Goal: Task Accomplishment & Management: Manage account settings

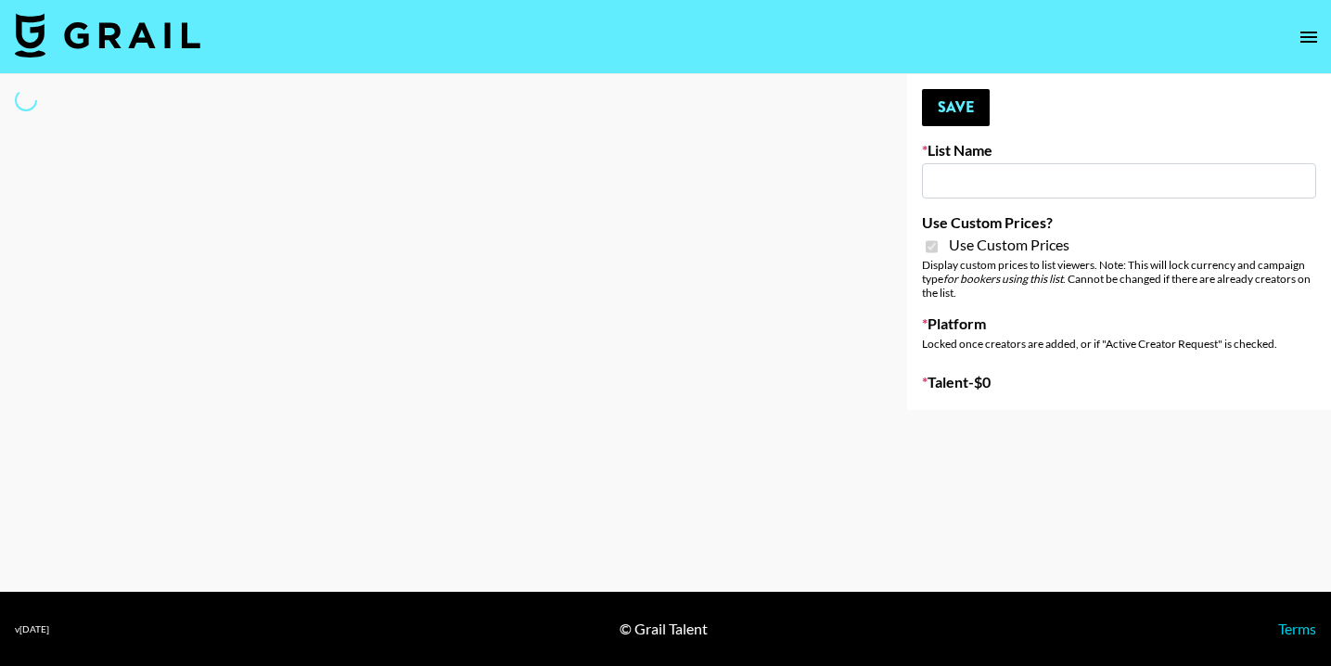
type input "Earth Cure ([DATE])"
checkbox input "true"
select select "Brand"
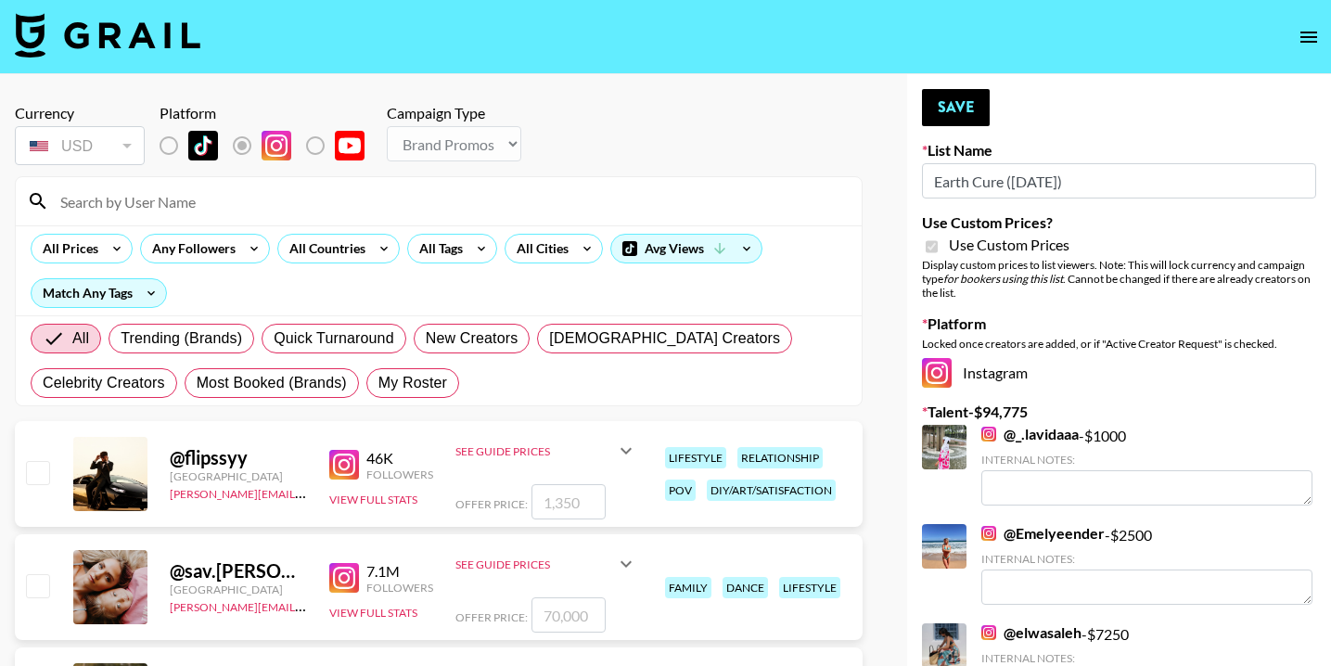
click at [167, 196] on input at bounding box center [449, 201] width 801 height 30
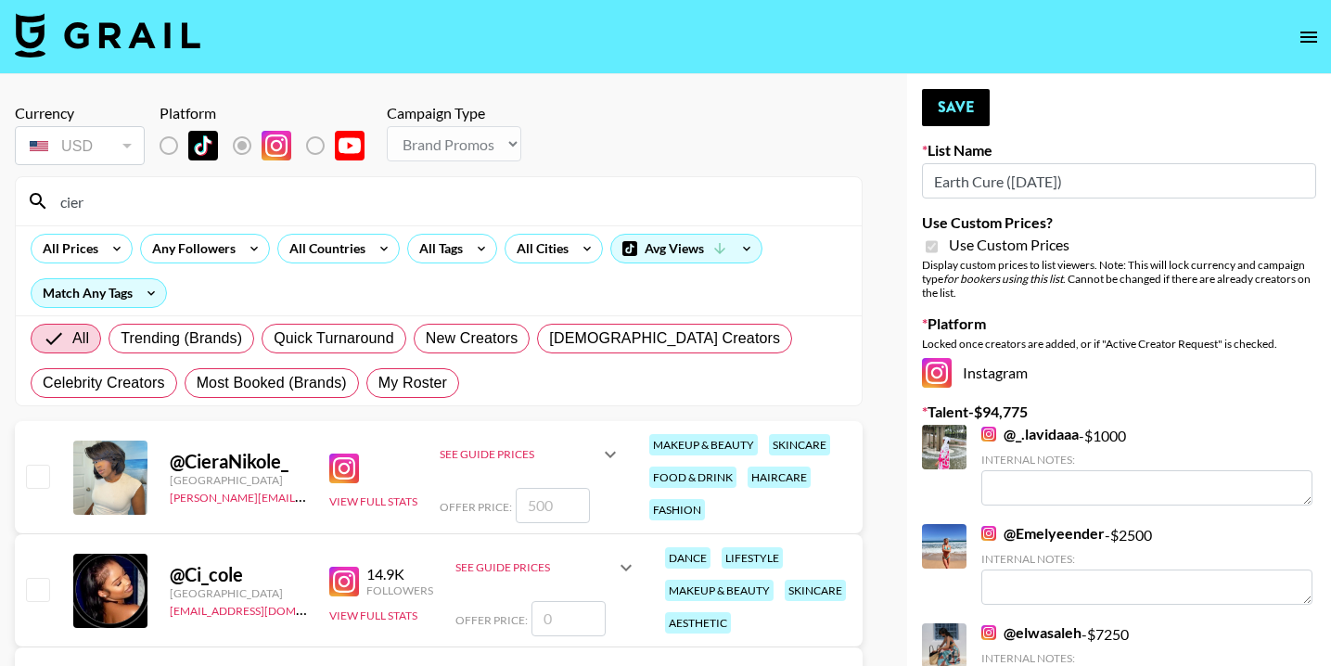
type input "ciera"
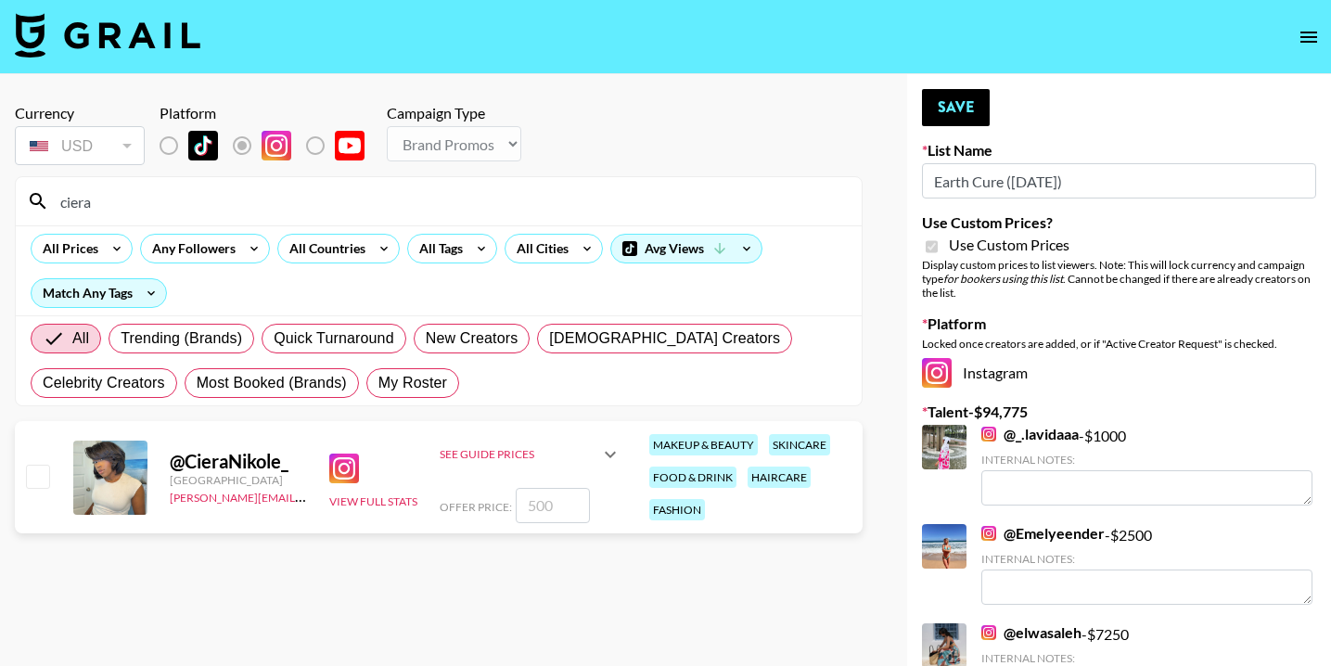
click at [38, 480] on input "checkbox" at bounding box center [37, 476] width 22 height 22
checkbox input "true"
type input "500"
click at [609, 453] on icon at bounding box center [610, 454] width 11 height 6
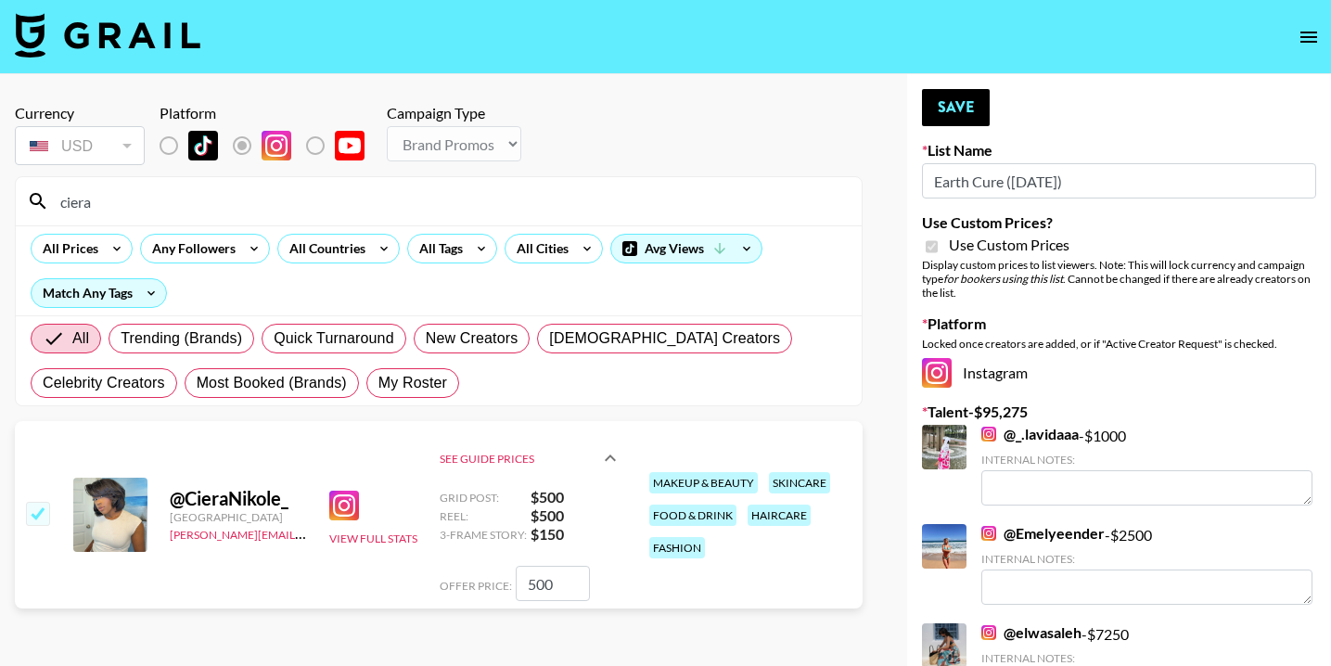
click at [567, 590] on input "500" at bounding box center [553, 583] width 74 height 35
click at [976, 109] on button "Save" at bounding box center [956, 107] width 68 height 37
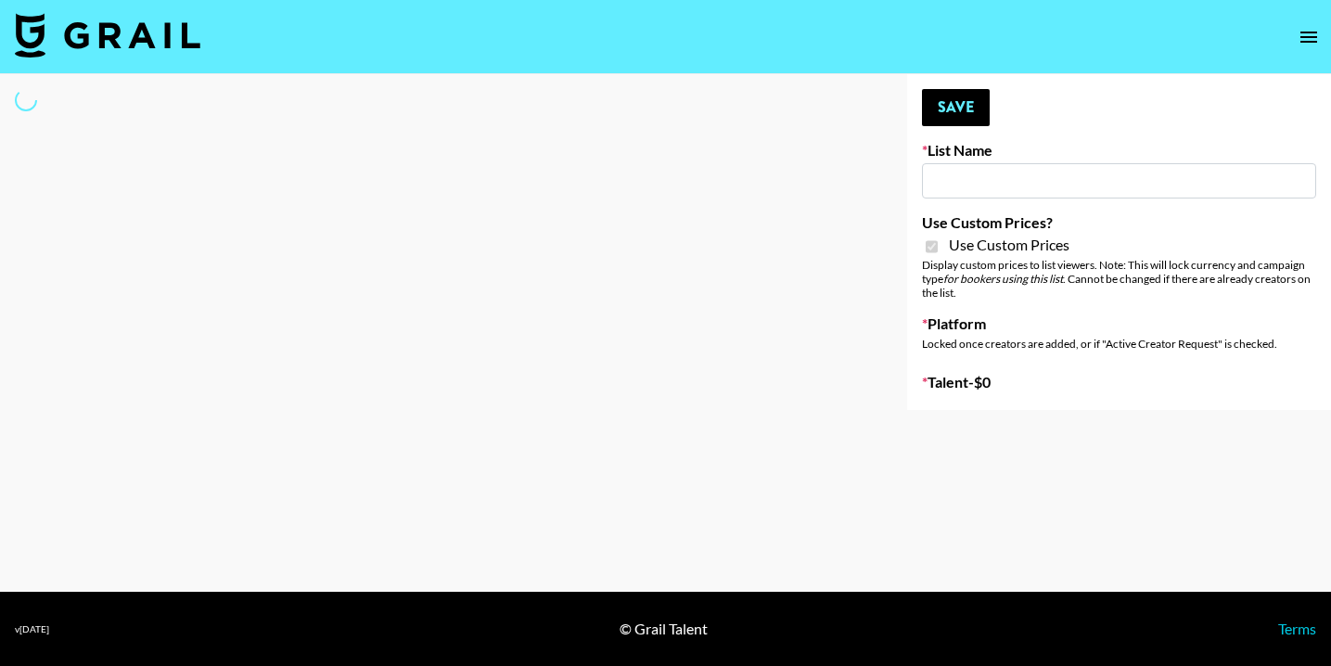
type input "Earth Cure ([DATE])"
checkbox input "true"
select select "Brand"
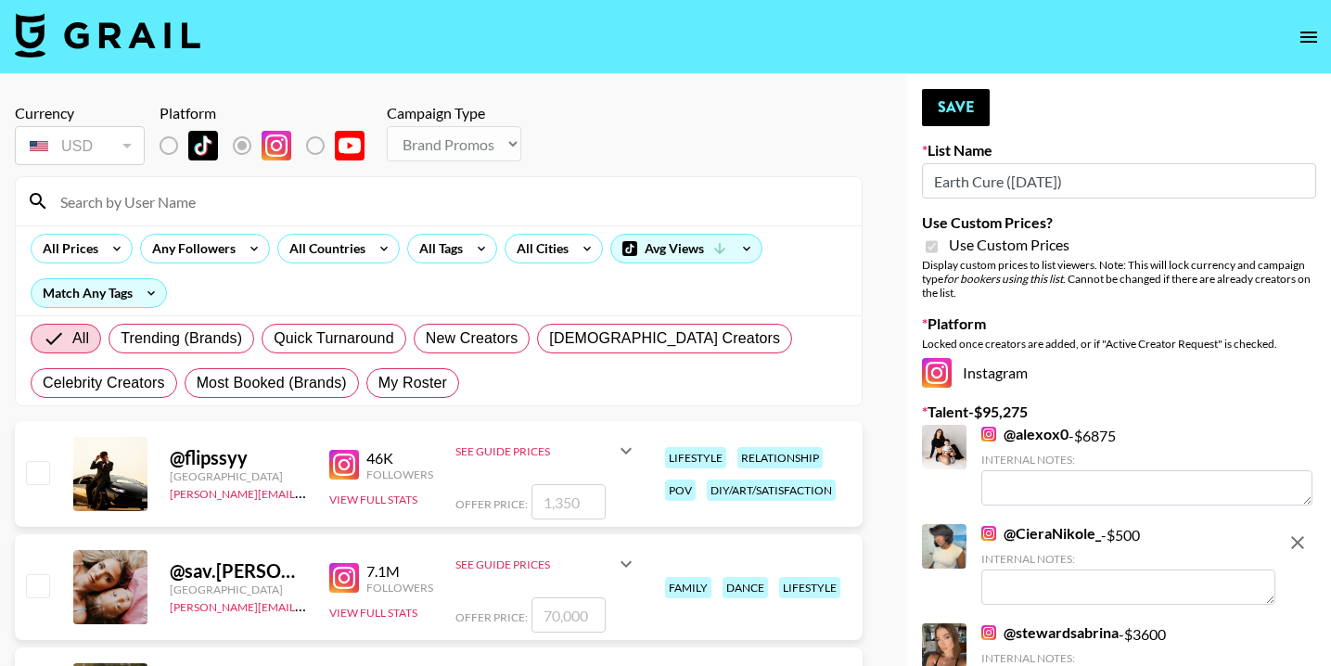
click at [235, 193] on input at bounding box center [449, 201] width 801 height 30
type input "macy"
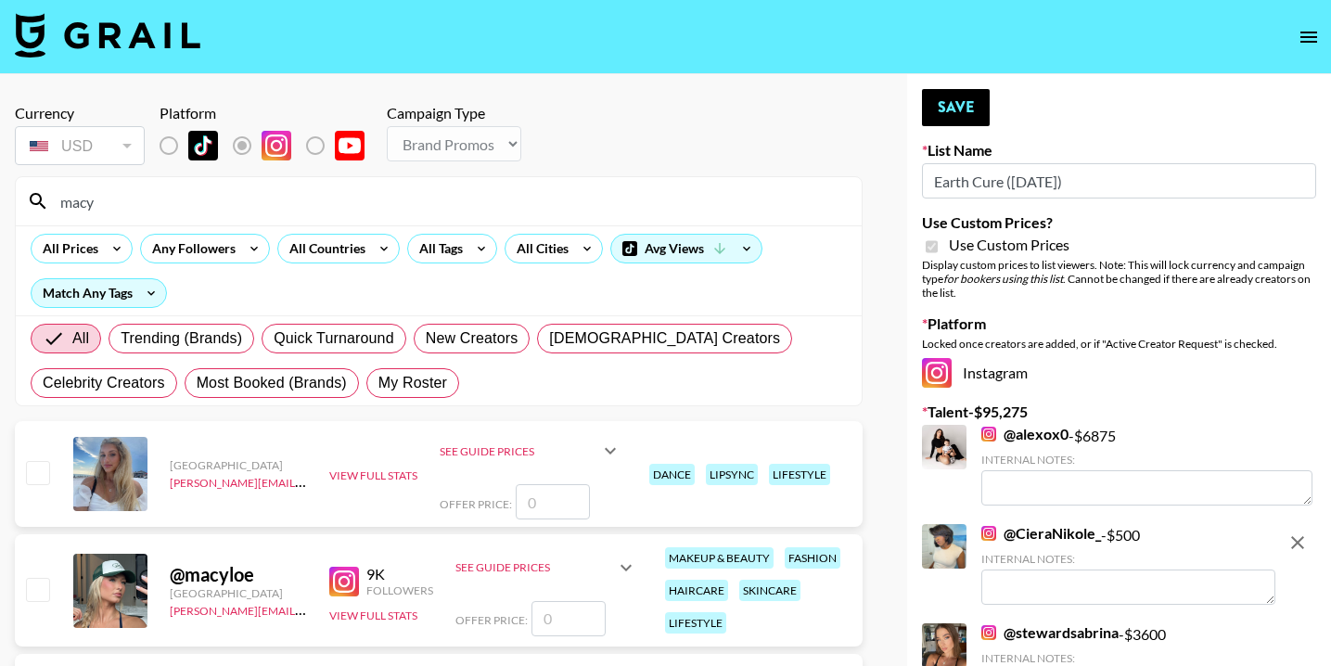
click at [40, 585] on input "checkbox" at bounding box center [37, 589] width 22 height 22
click at [621, 560] on icon at bounding box center [626, 567] width 22 height 22
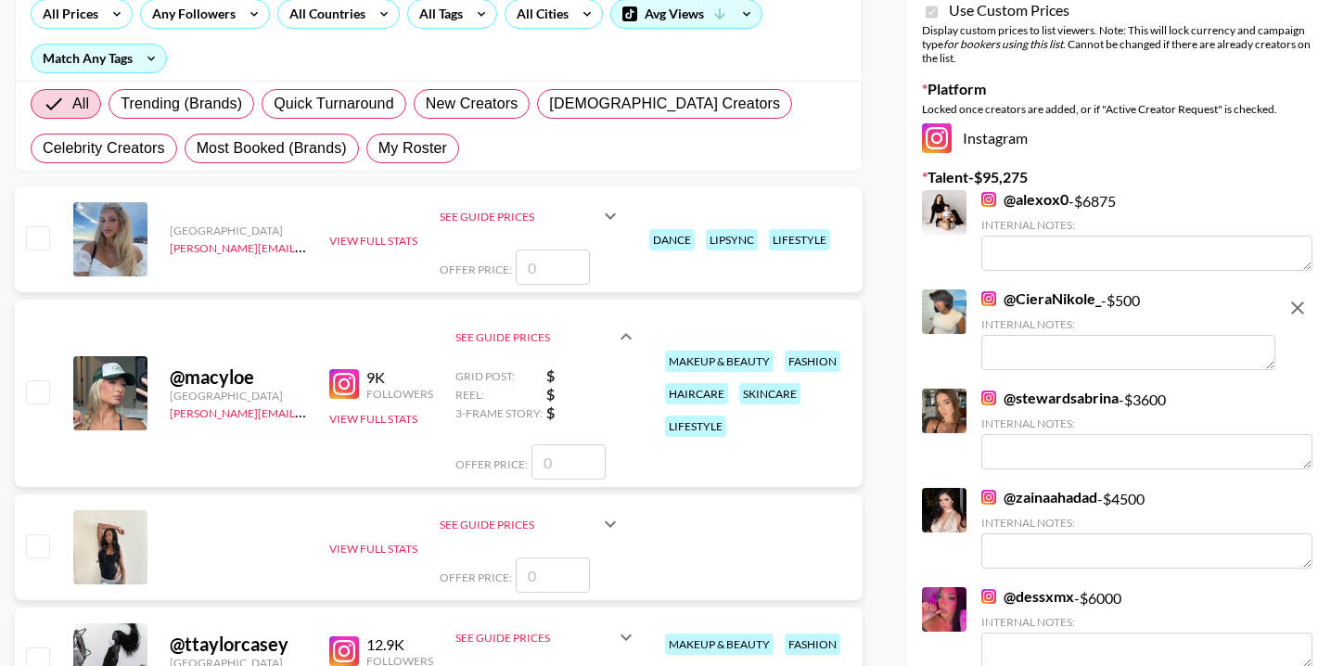
scroll to position [243, 0]
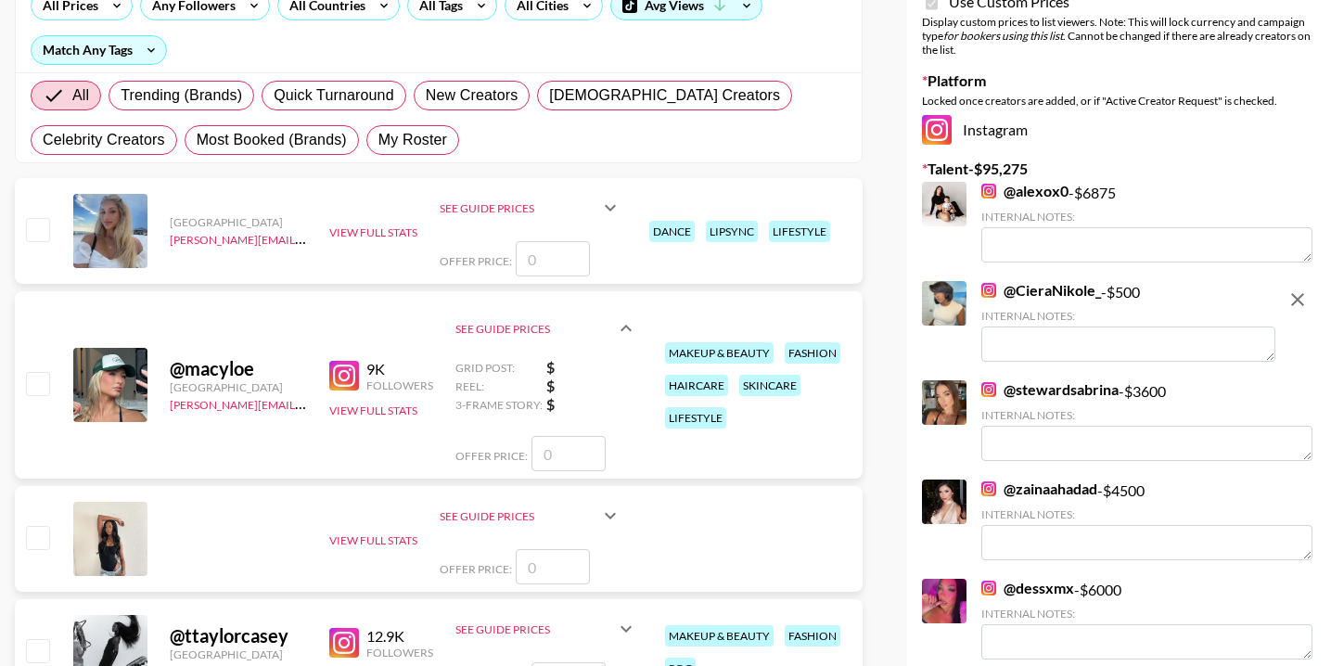
click at [37, 378] on input "checkbox" at bounding box center [37, 383] width 22 height 22
click at [575, 457] on input "number" at bounding box center [568, 453] width 74 height 35
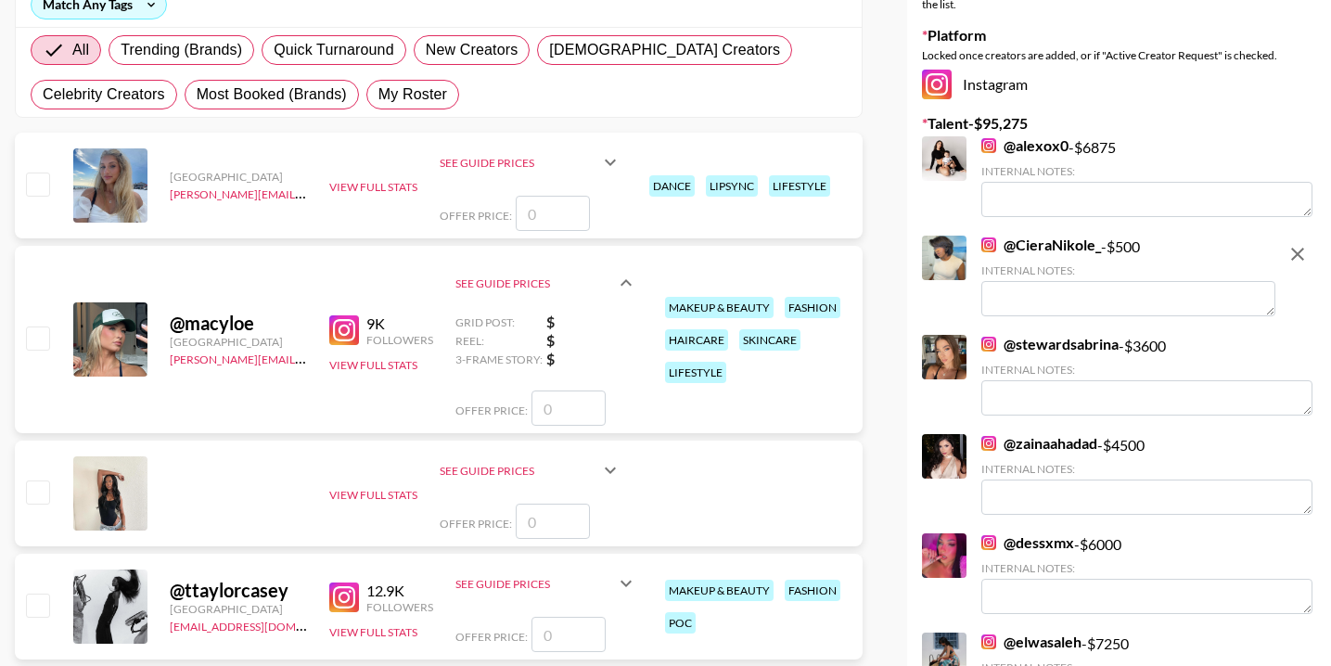
scroll to position [296, 0]
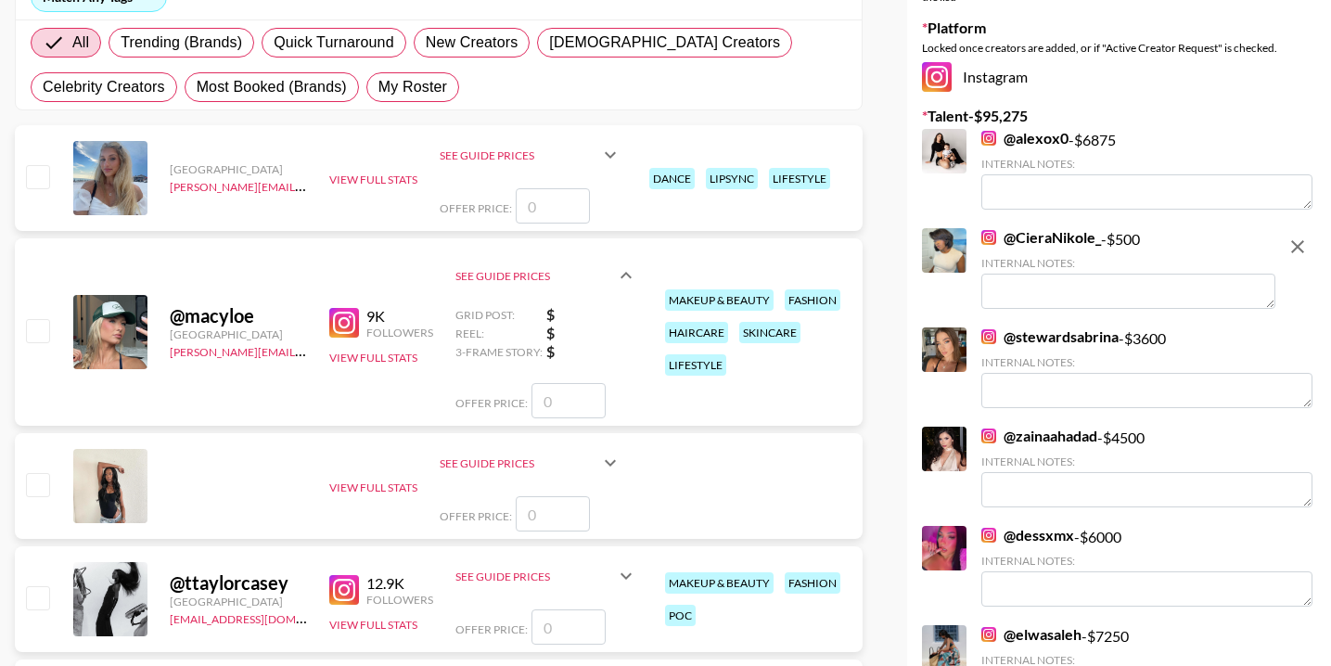
click at [58, 327] on div "@ macyloe [GEOGRAPHIC_DATA] [PERSON_NAME][EMAIL_ADDRESS][PERSON_NAME][DOMAIN_NA…" at bounding box center [439, 331] width 848 height 187
click at [32, 327] on input "checkbox" at bounding box center [37, 330] width 22 height 22
checkbox input "false"
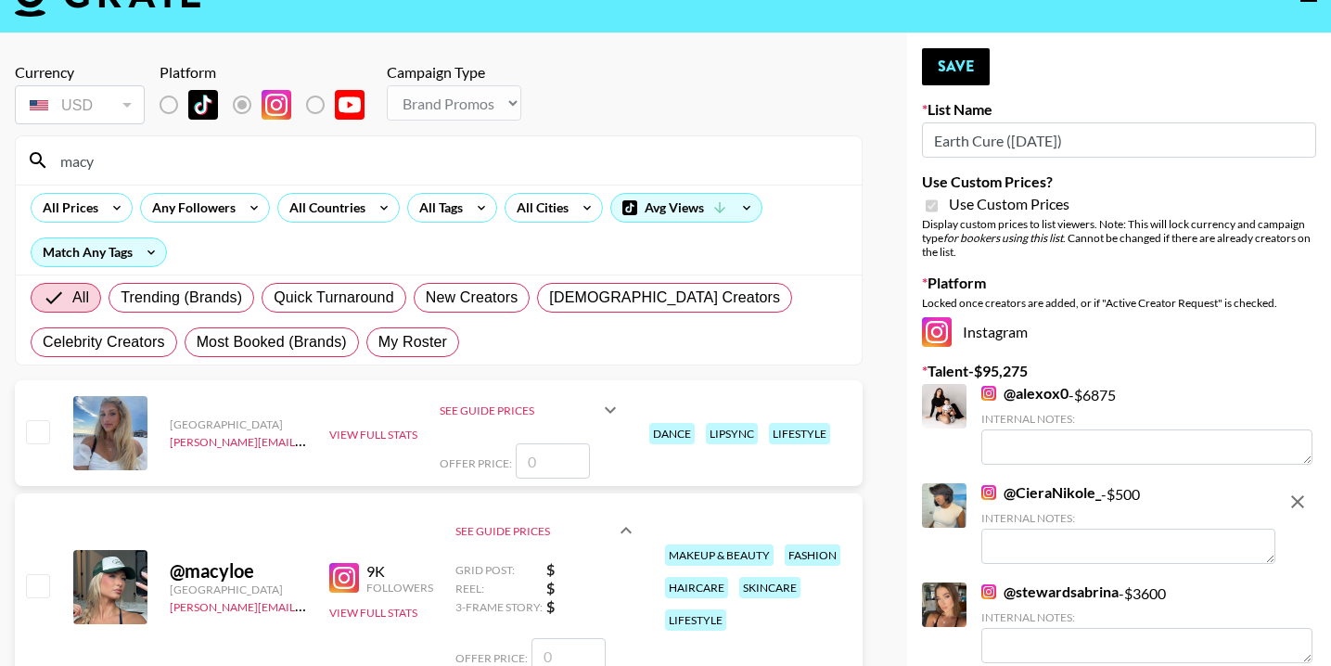
scroll to position [0, 0]
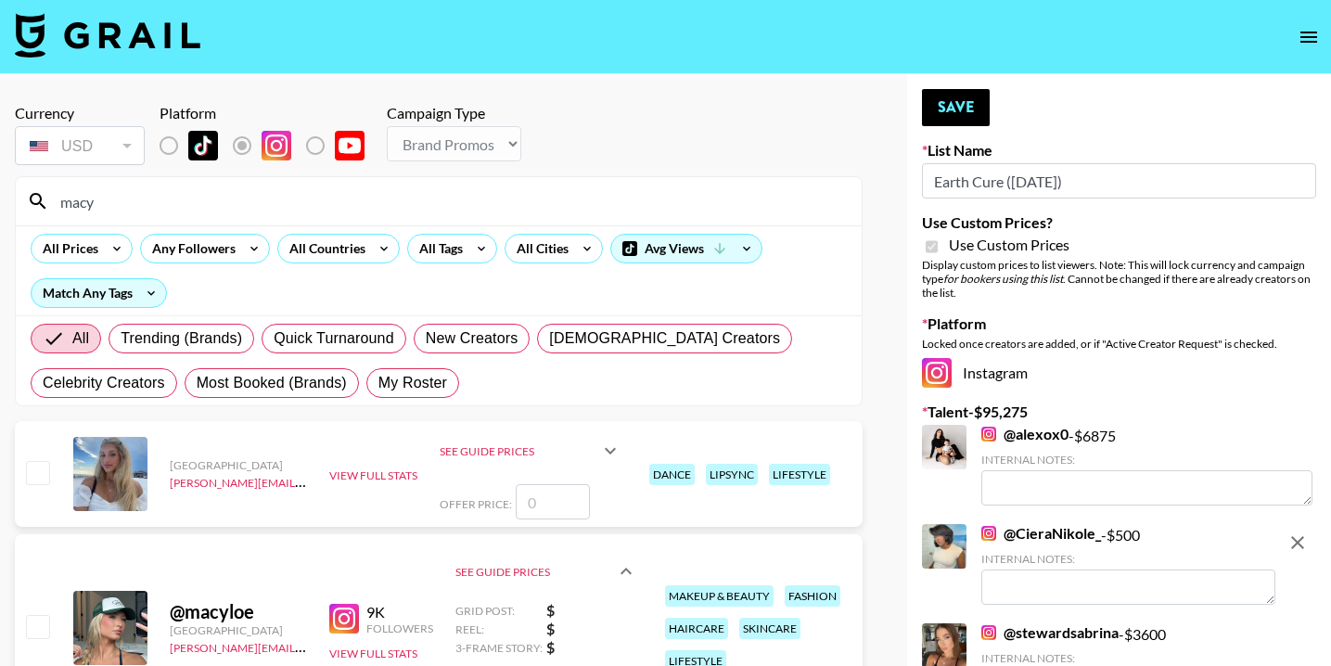
click at [193, 204] on input "macy" at bounding box center [449, 201] width 801 height 30
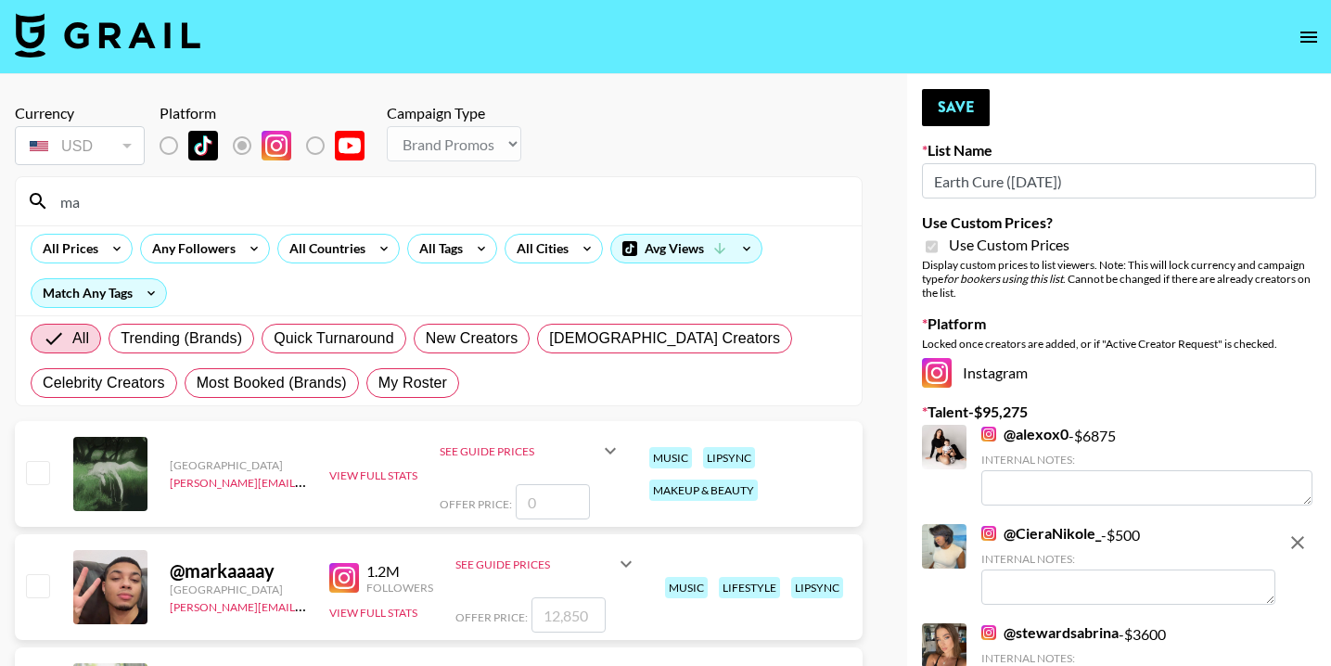
type input "m"
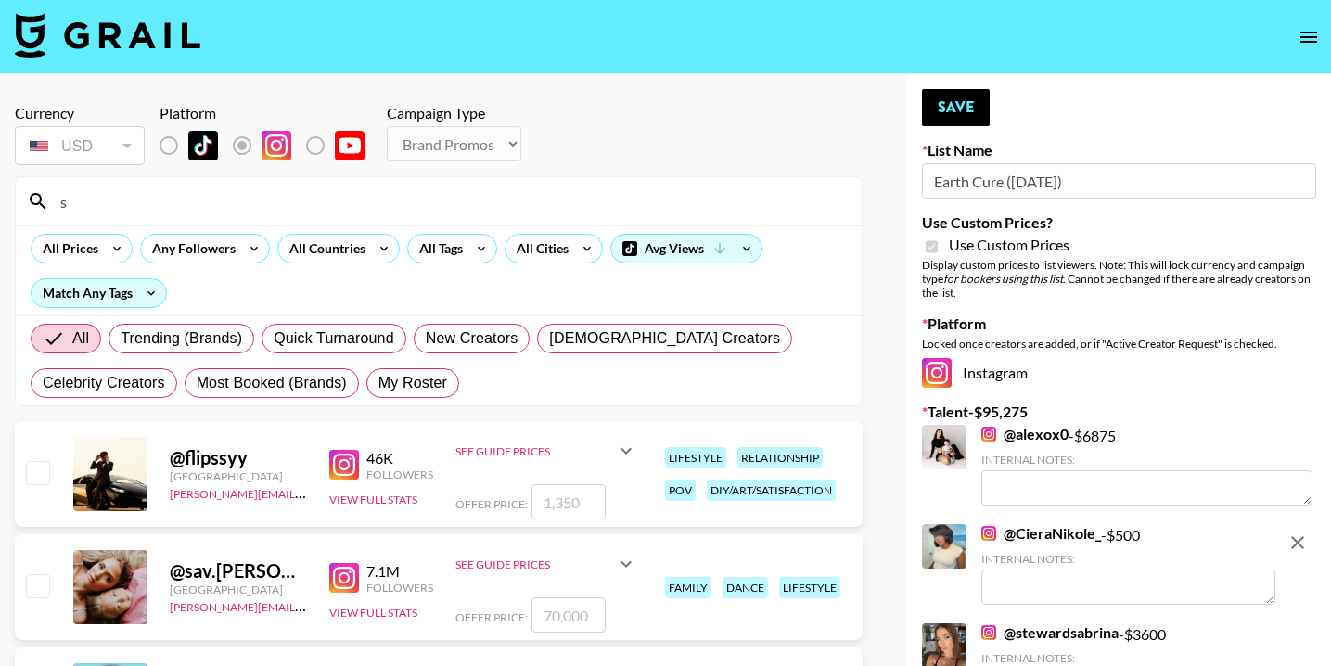
type input "sarahub"
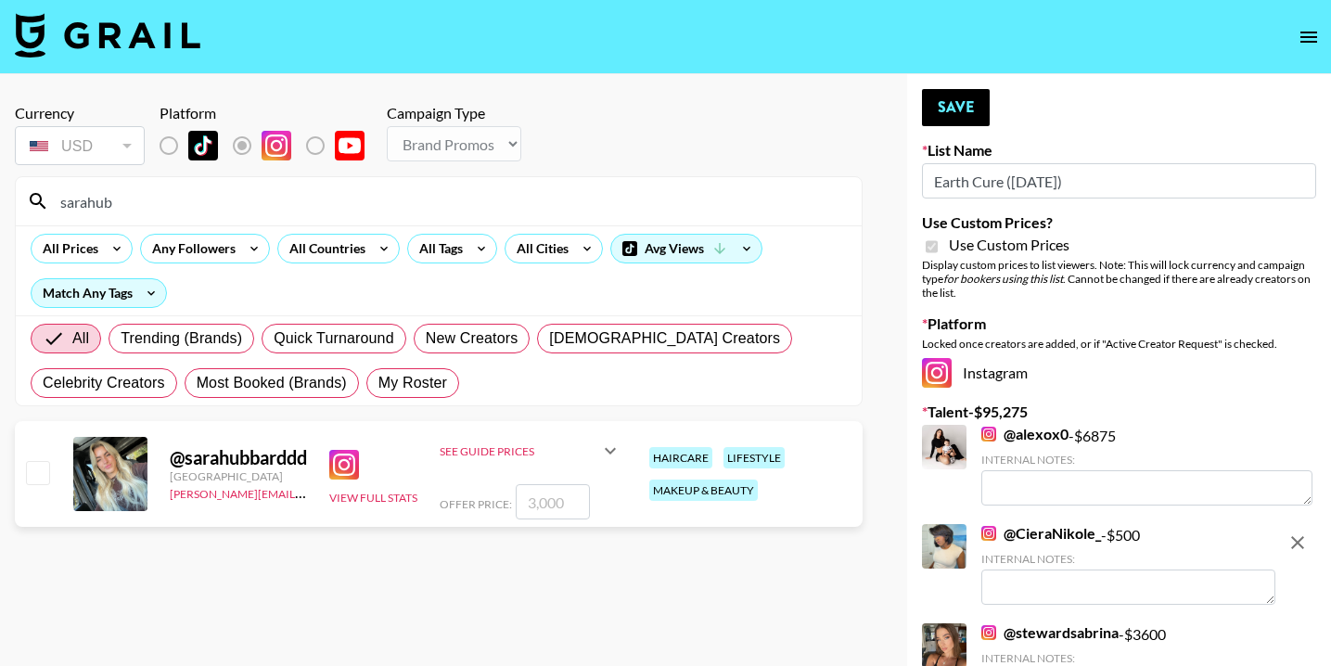
click at [28, 473] on input "checkbox" at bounding box center [37, 472] width 22 height 22
checkbox input "true"
type input "3000"
click at [610, 454] on icon at bounding box center [610, 451] width 22 height 22
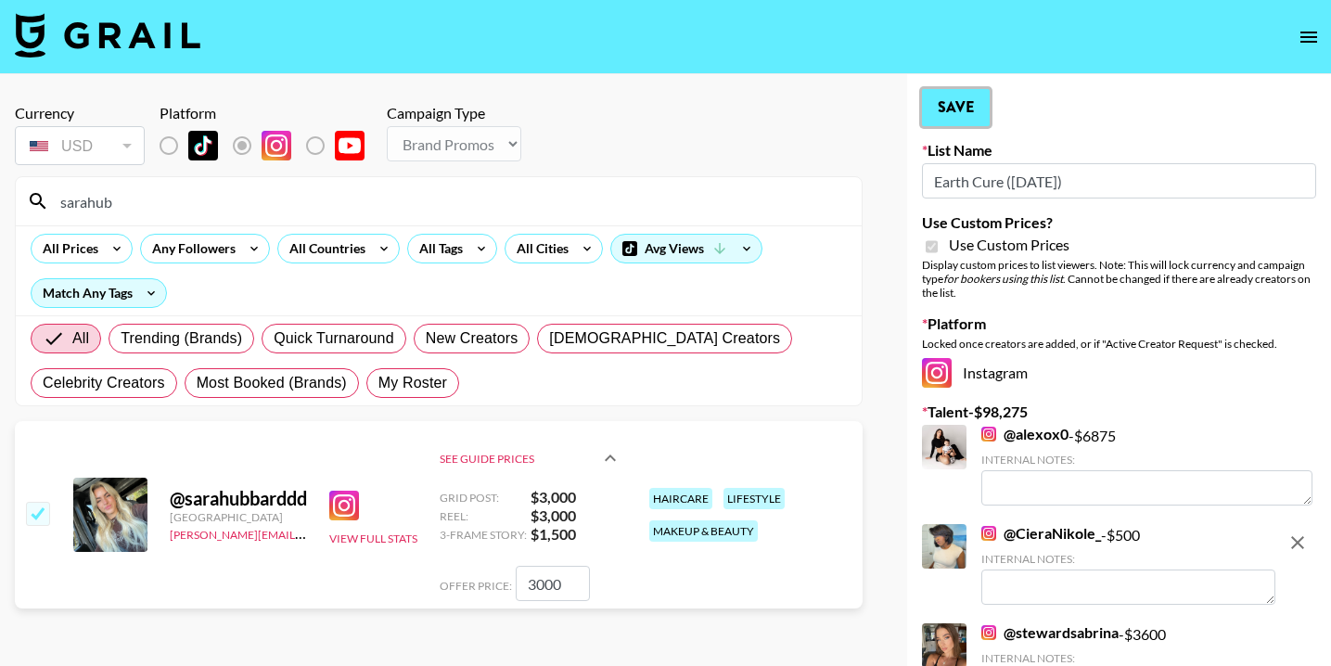
click at [961, 106] on button "Save" at bounding box center [956, 107] width 68 height 37
